Goal: Task Accomplishment & Management: Manage account settings

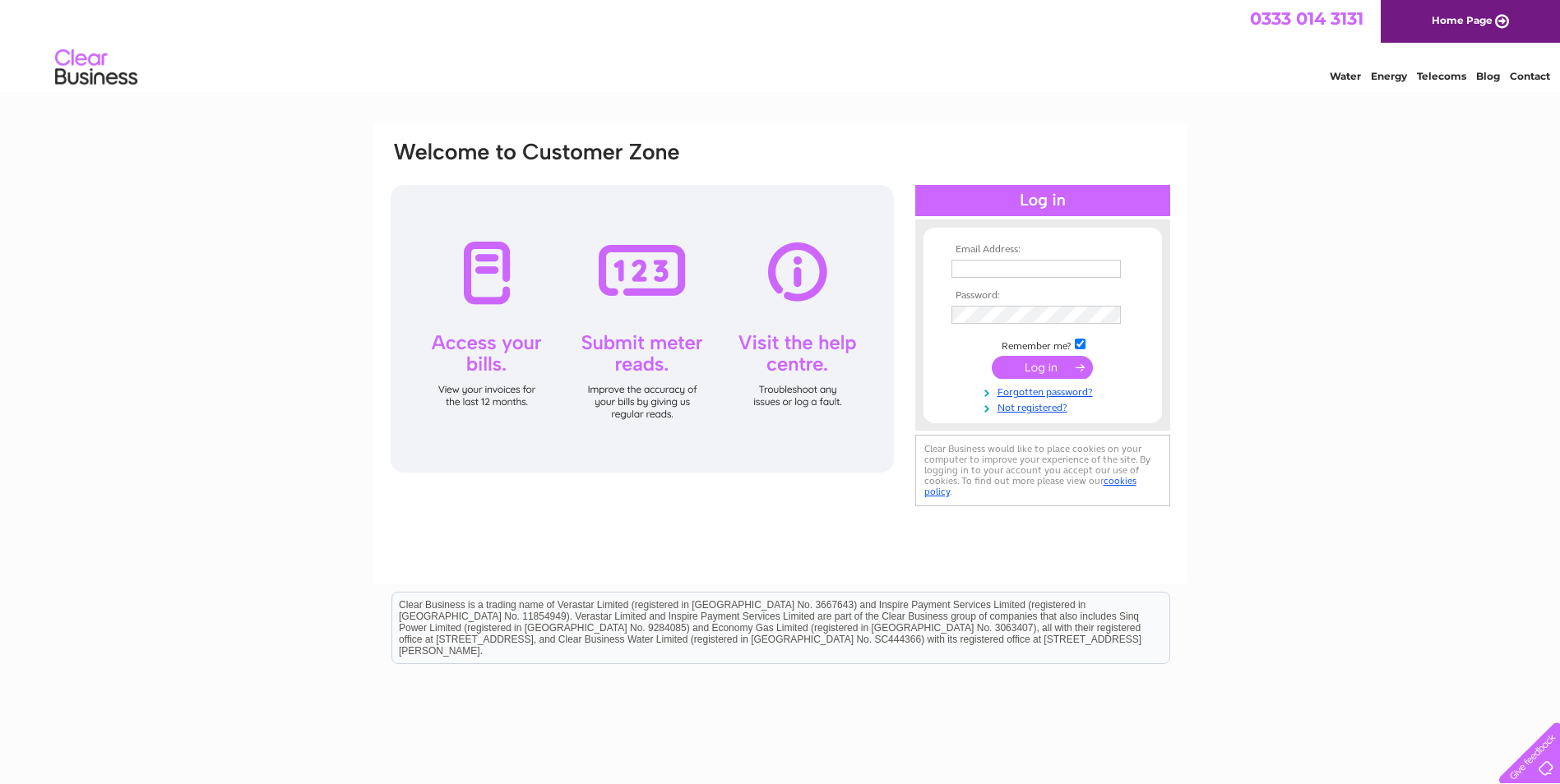
type input "accounts@chesterlaw.co.uk"
click at [1060, 370] on input "submit" at bounding box center [1042, 367] width 101 height 23
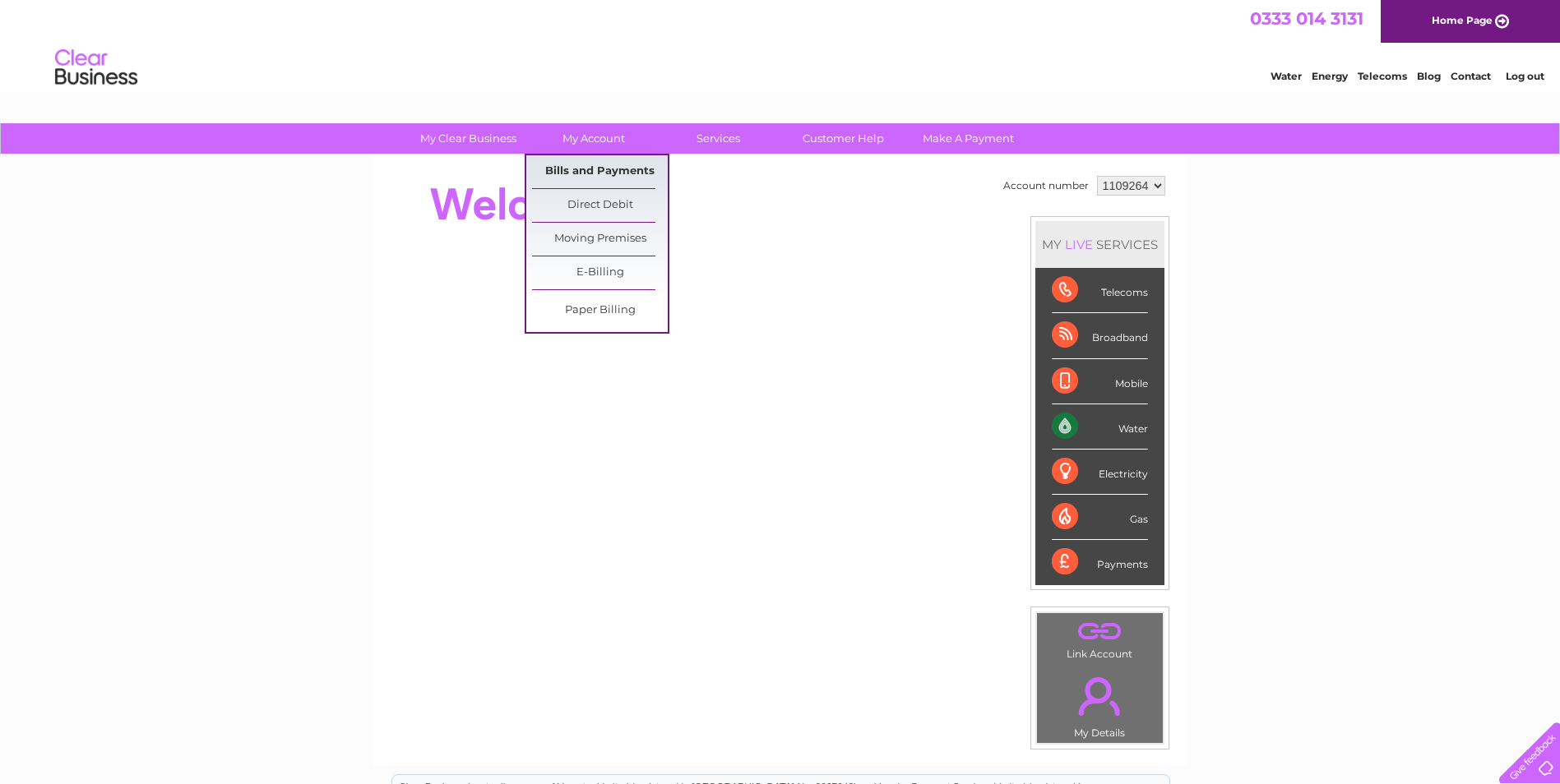
click at [587, 173] on link "Bills and Payments" at bounding box center [599, 171] width 135 height 33
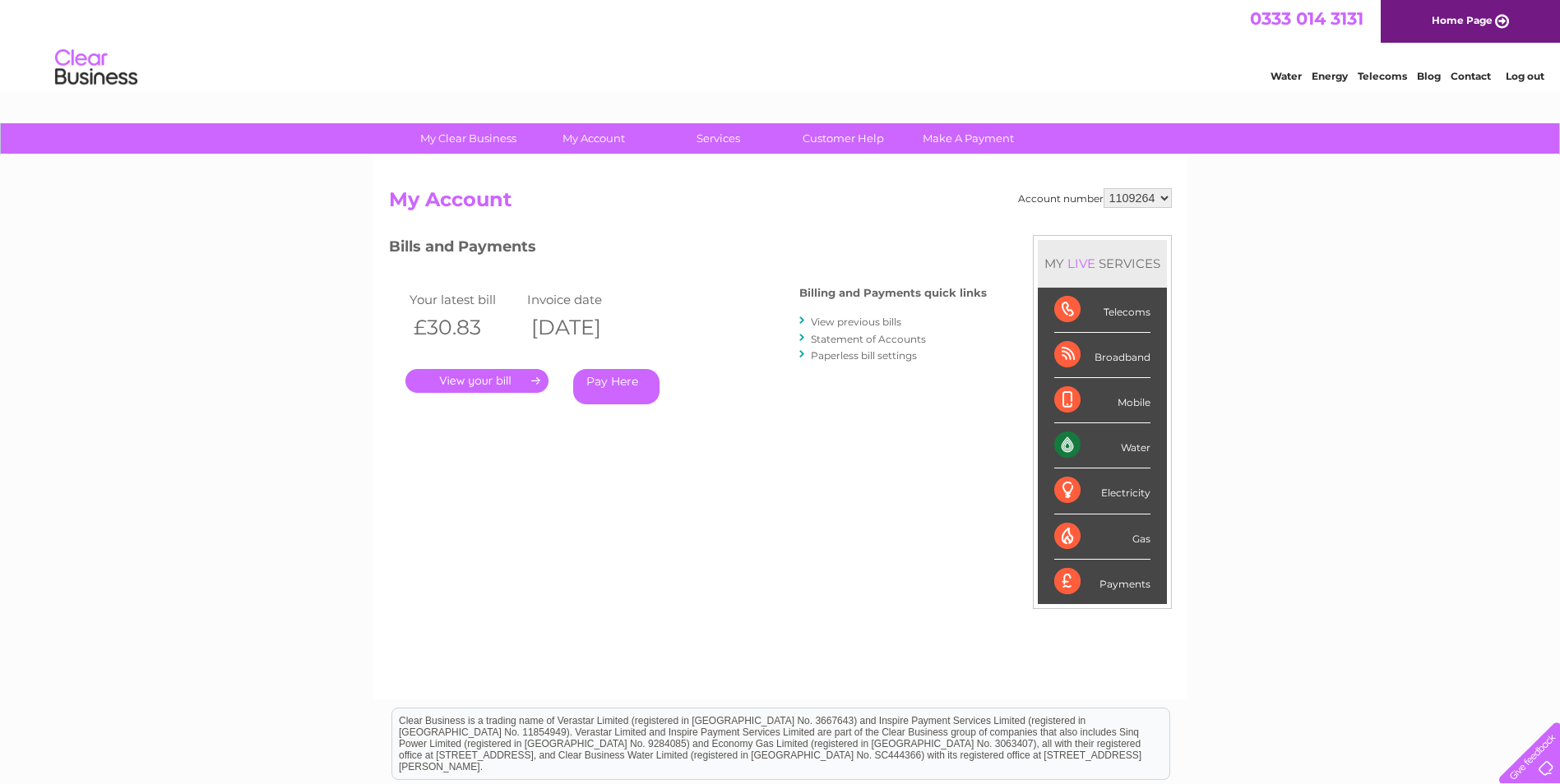
click at [465, 378] on link "." at bounding box center [477, 380] width 143 height 24
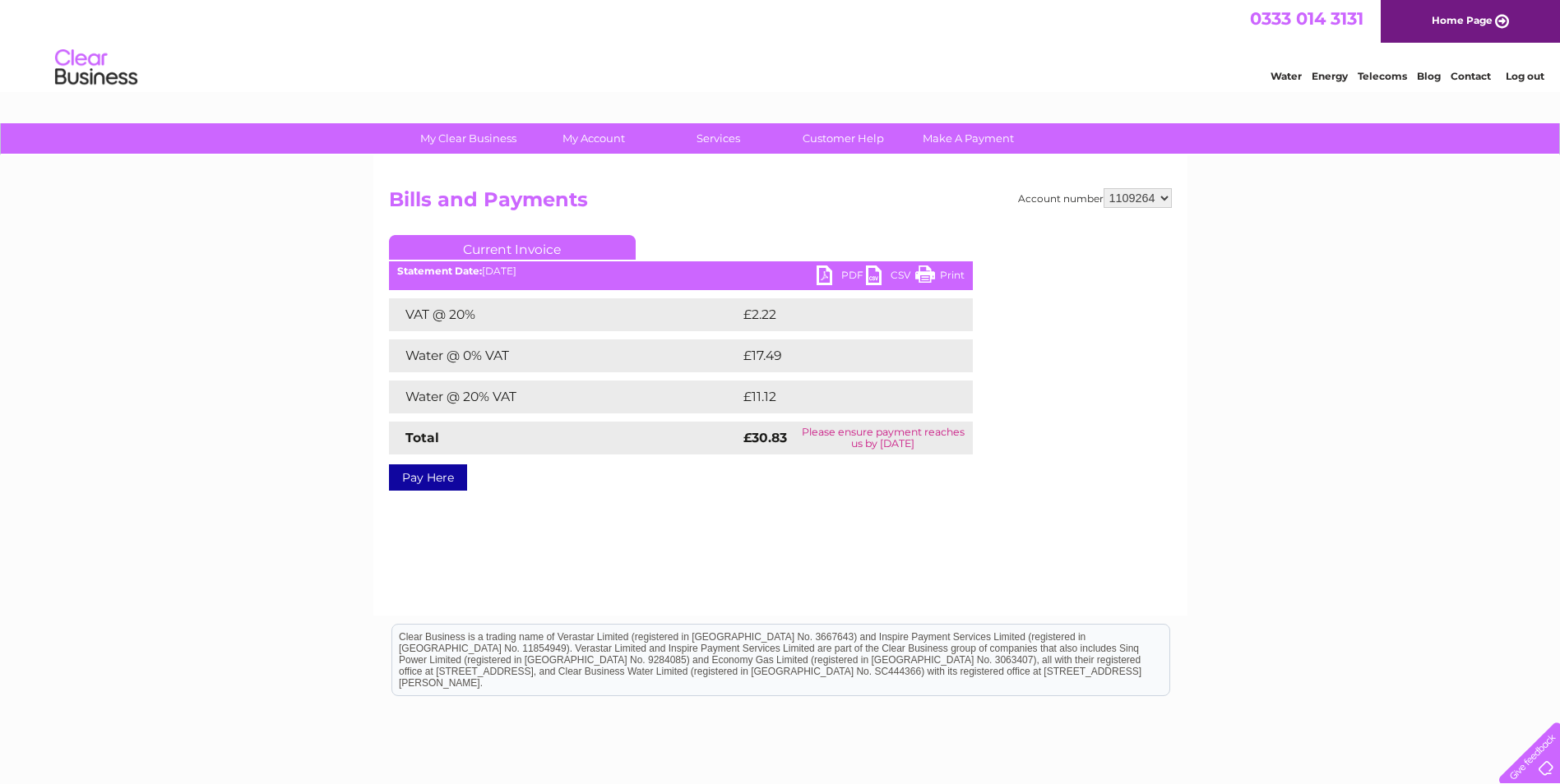
click at [850, 270] on link "PDF" at bounding box center [841, 277] width 49 height 24
